Goal: Check status

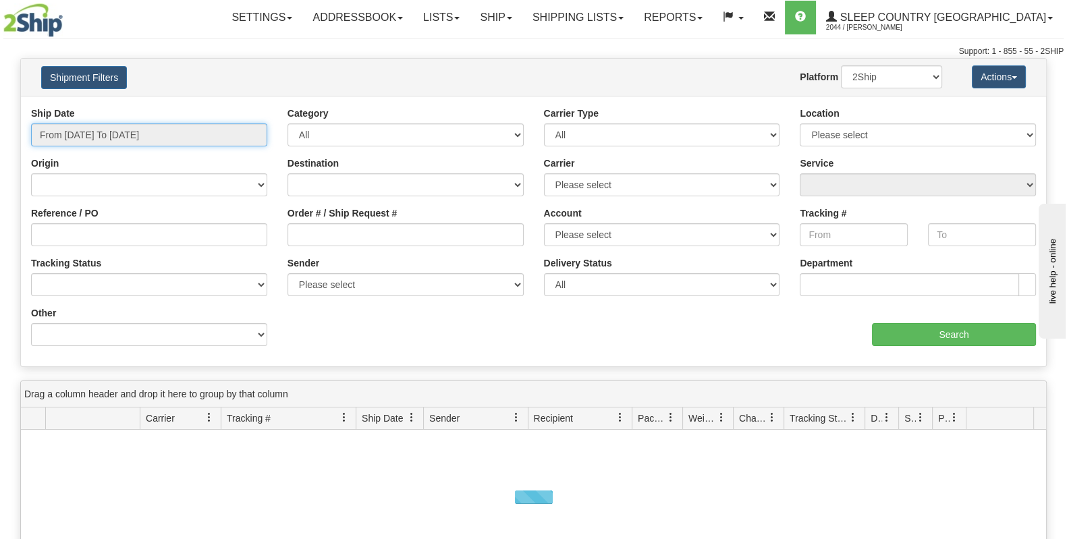
click at [173, 142] on input "From [DATE] To [DATE]" at bounding box center [149, 134] width 236 height 23
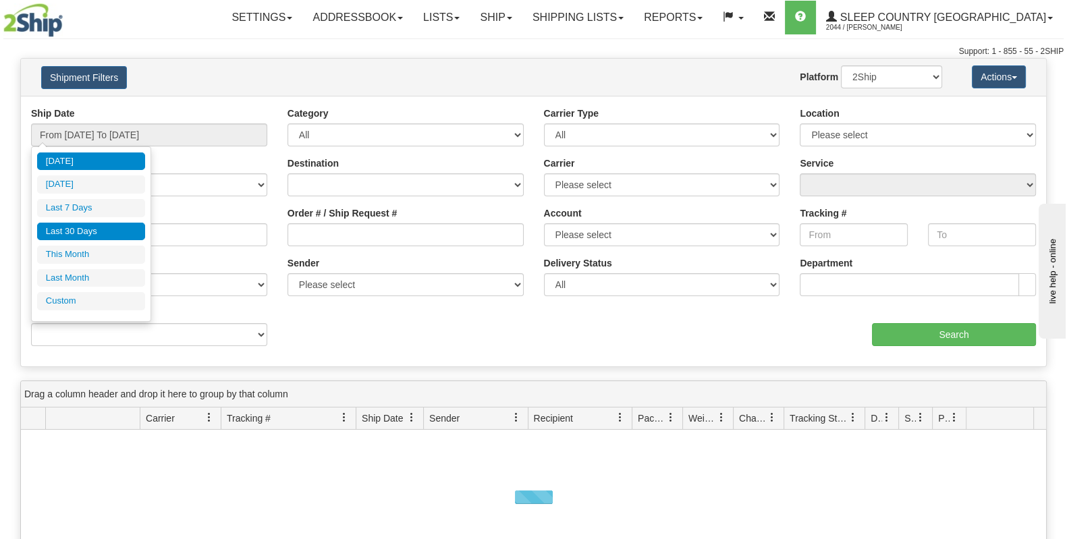
click at [125, 225] on li "Last 30 Days" at bounding box center [91, 232] width 108 height 18
type input "From [DATE] To [DATE]"
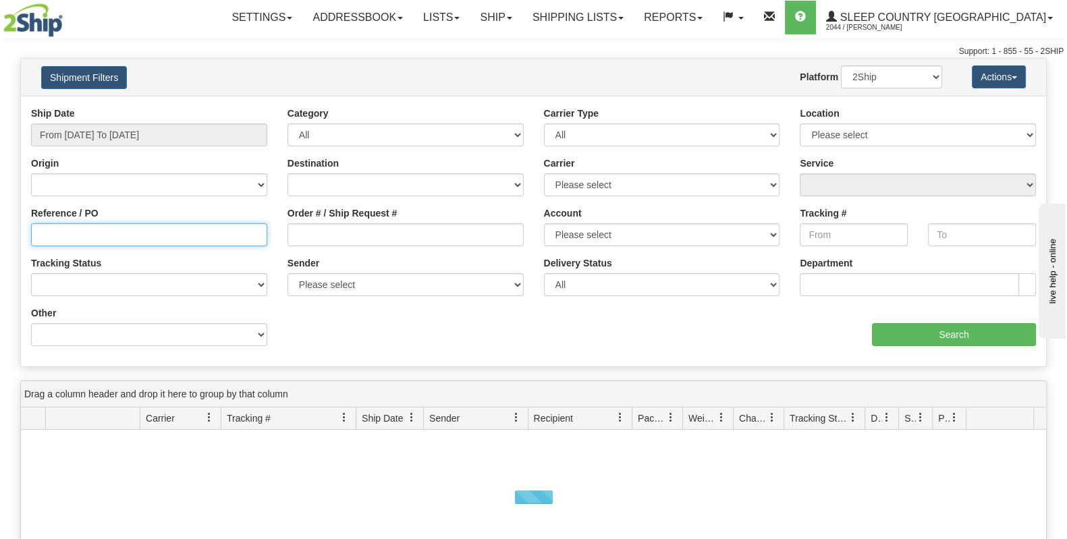
click at [146, 225] on input "Reference / PO" at bounding box center [149, 234] width 236 height 23
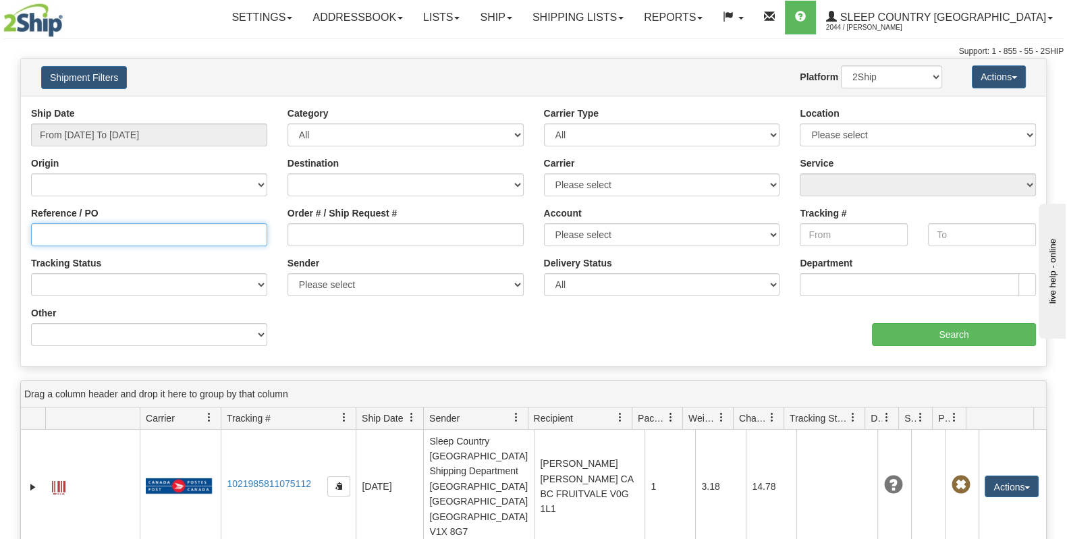
paste input "1057635"
type input "1057635"
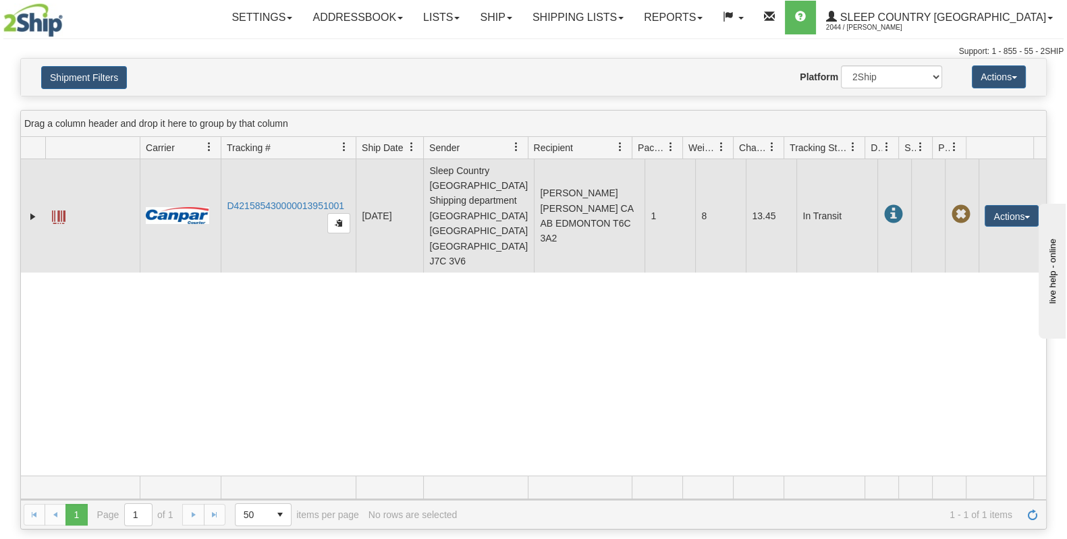
drag, startPoint x: 350, startPoint y: 196, endPoint x: 230, endPoint y: 203, distance: 119.6
click at [226, 202] on td "D421585430000013951001" at bounding box center [288, 215] width 135 height 113
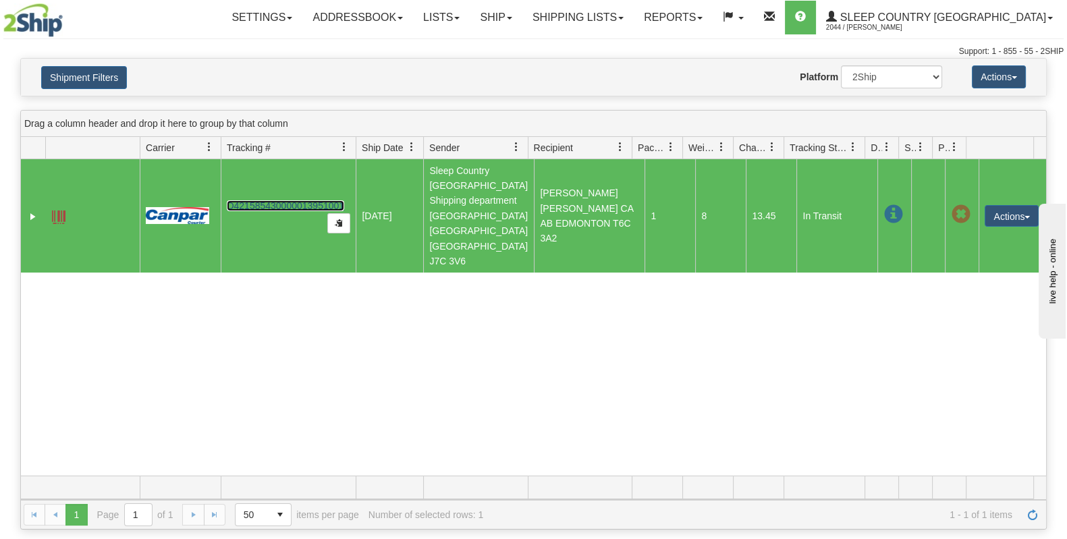
click at [246, 200] on link "D421585430000013951001" at bounding box center [285, 205] width 117 height 11
